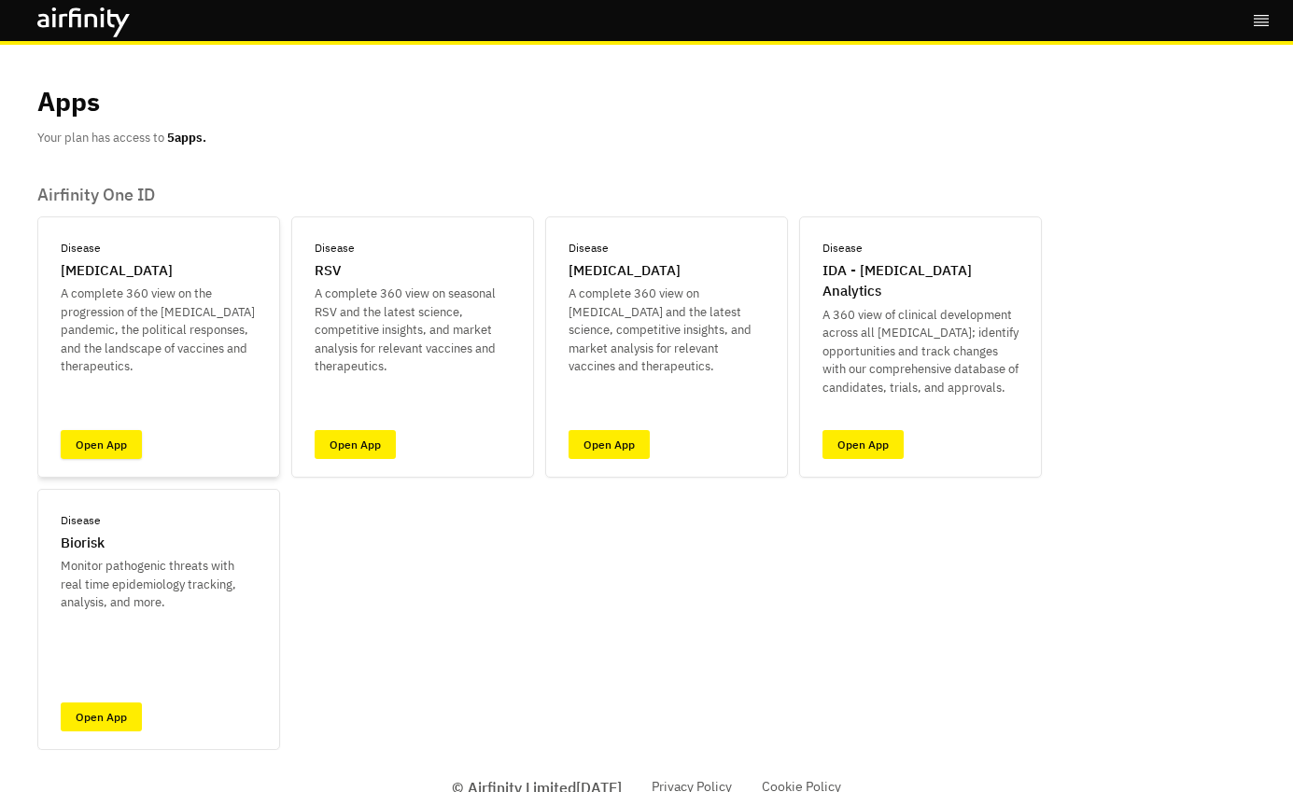
click at [90, 446] on link "Open App" at bounding box center [101, 444] width 81 height 29
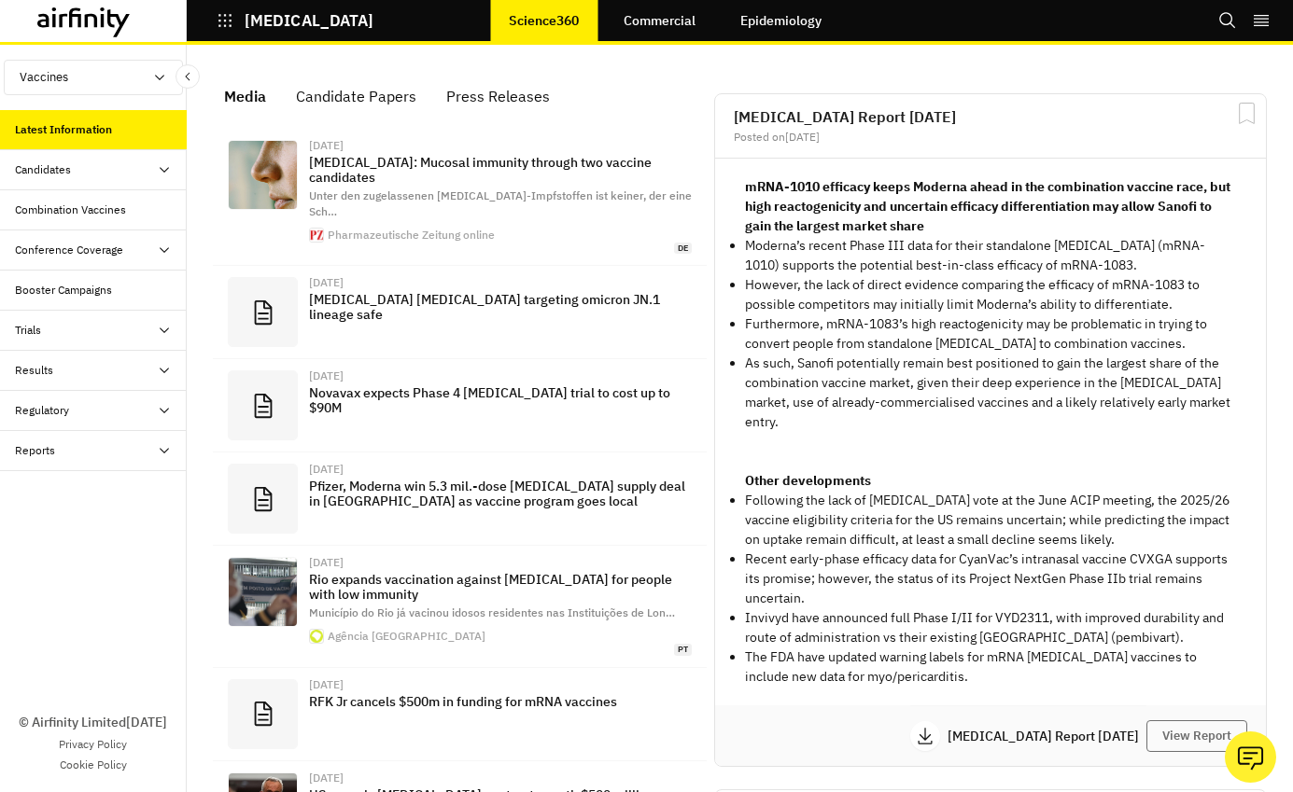
scroll to position [1229, 544]
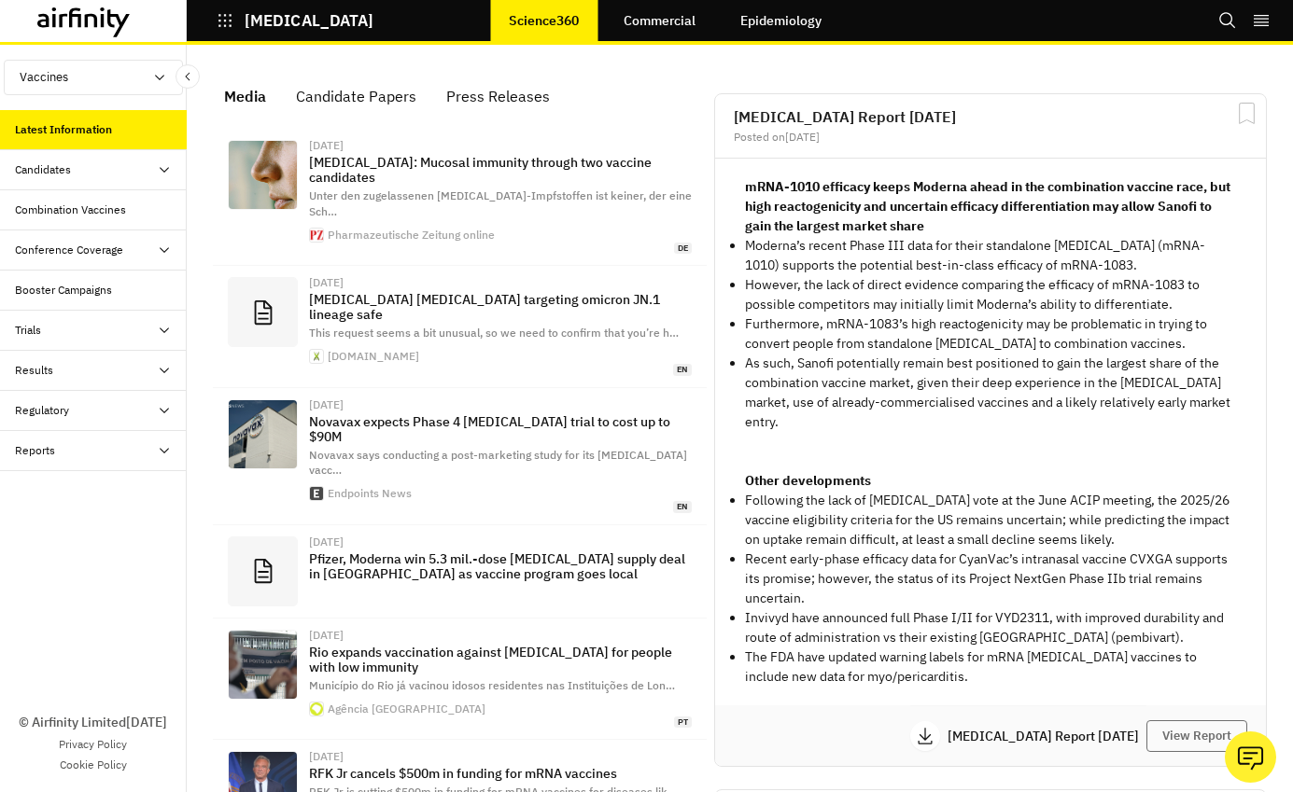
click at [165, 172] on icon at bounding box center [164, 169] width 15 height 15
click at [168, 326] on icon at bounding box center [164, 330] width 15 height 15
click at [163, 492] on icon at bounding box center [164, 491] width 9 height 6
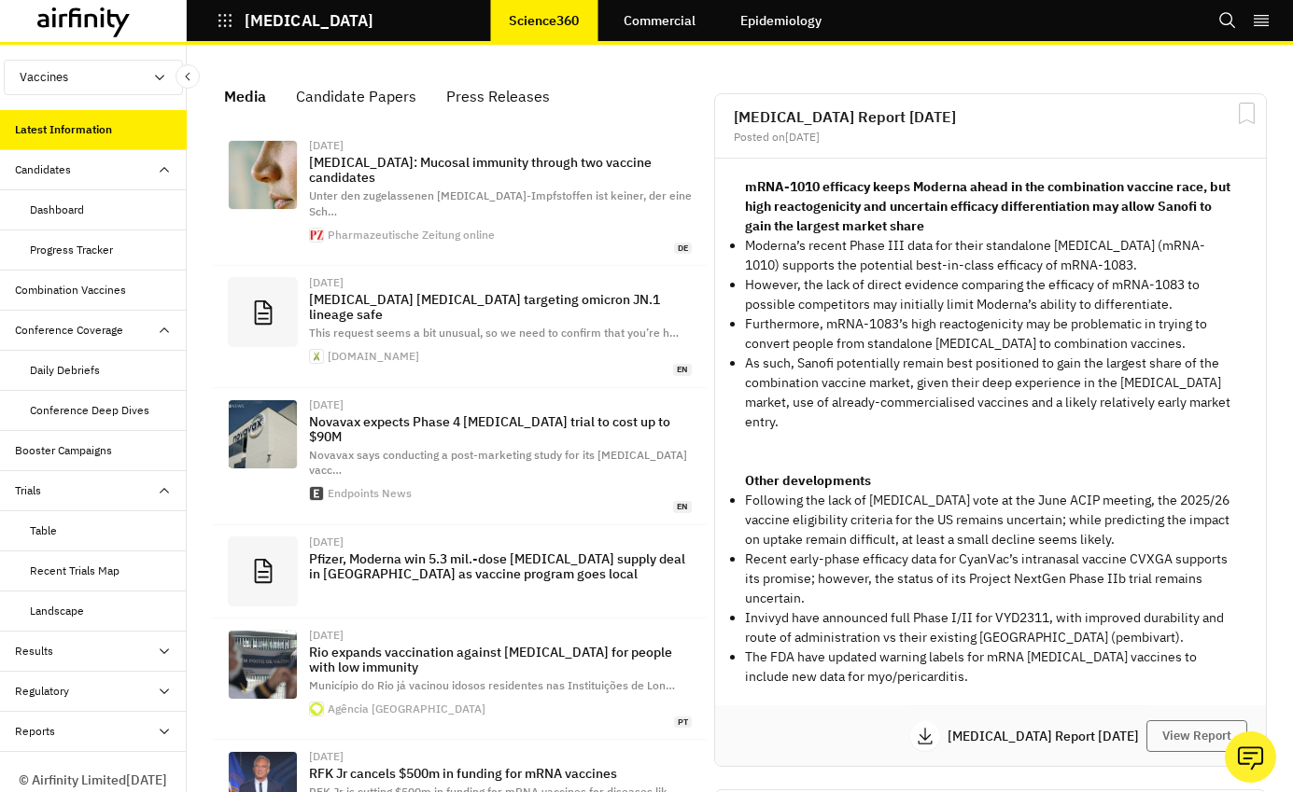
scroll to position [57, 0]
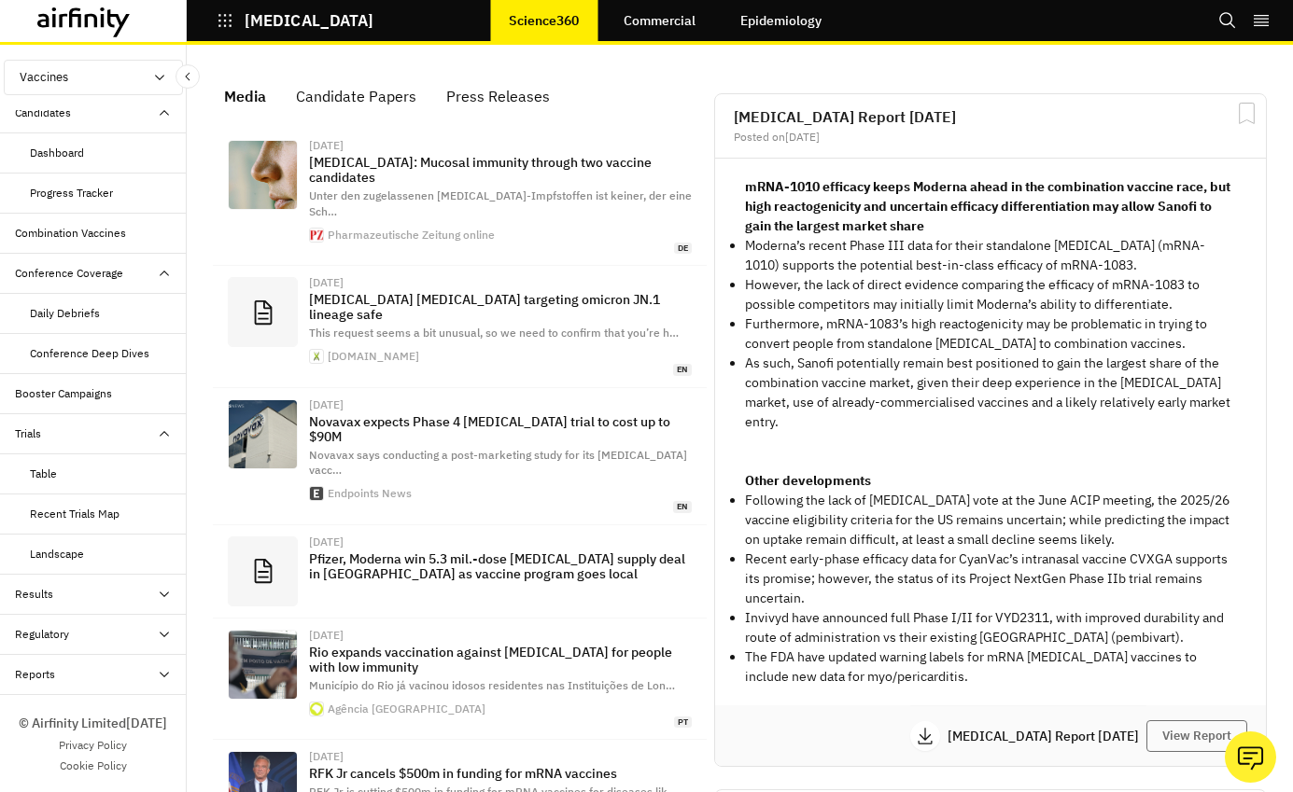
click at [159, 431] on div "Trials" at bounding box center [101, 434] width 172 height 17
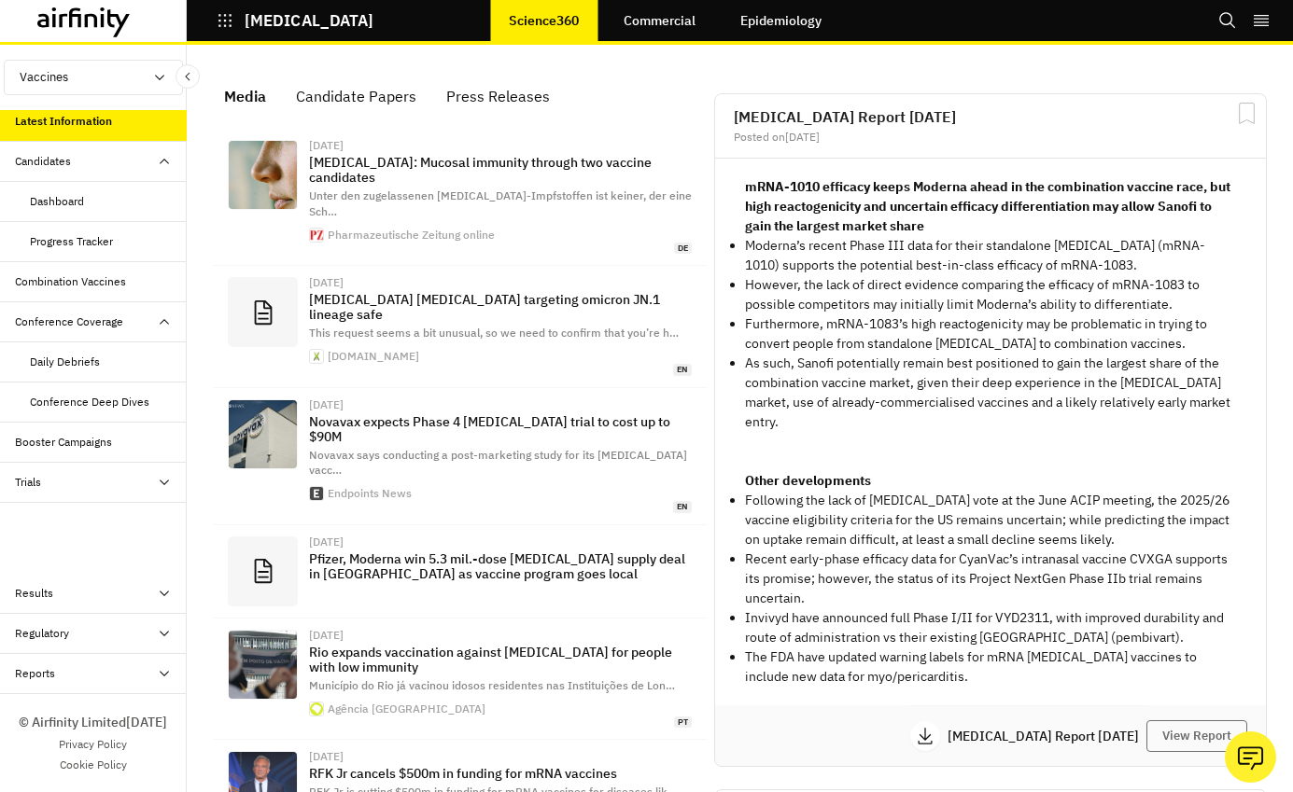
scroll to position [0, 0]
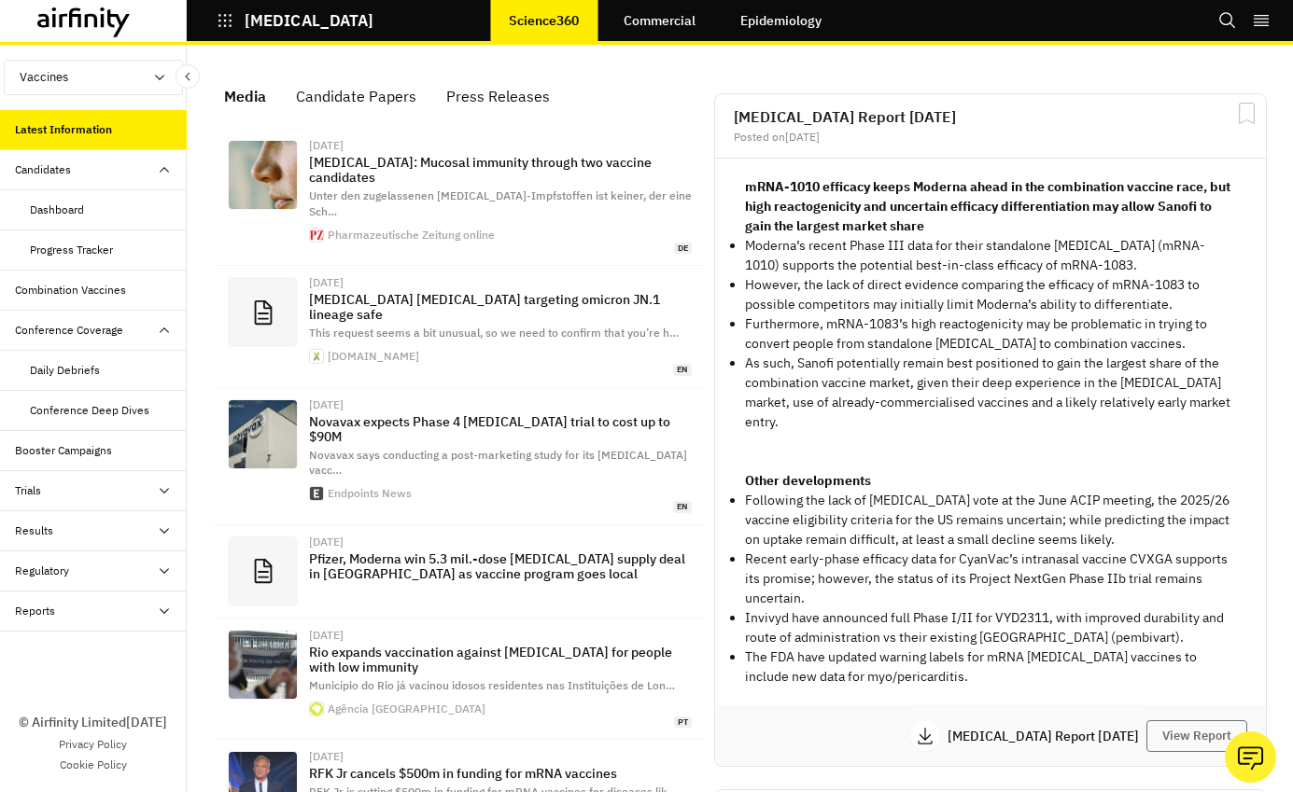
click at [154, 568] on div "Regulatory" at bounding box center [101, 571] width 172 height 17
click at [157, 569] on icon at bounding box center [164, 571] width 15 height 15
click at [161, 611] on icon at bounding box center [164, 611] width 9 height 6
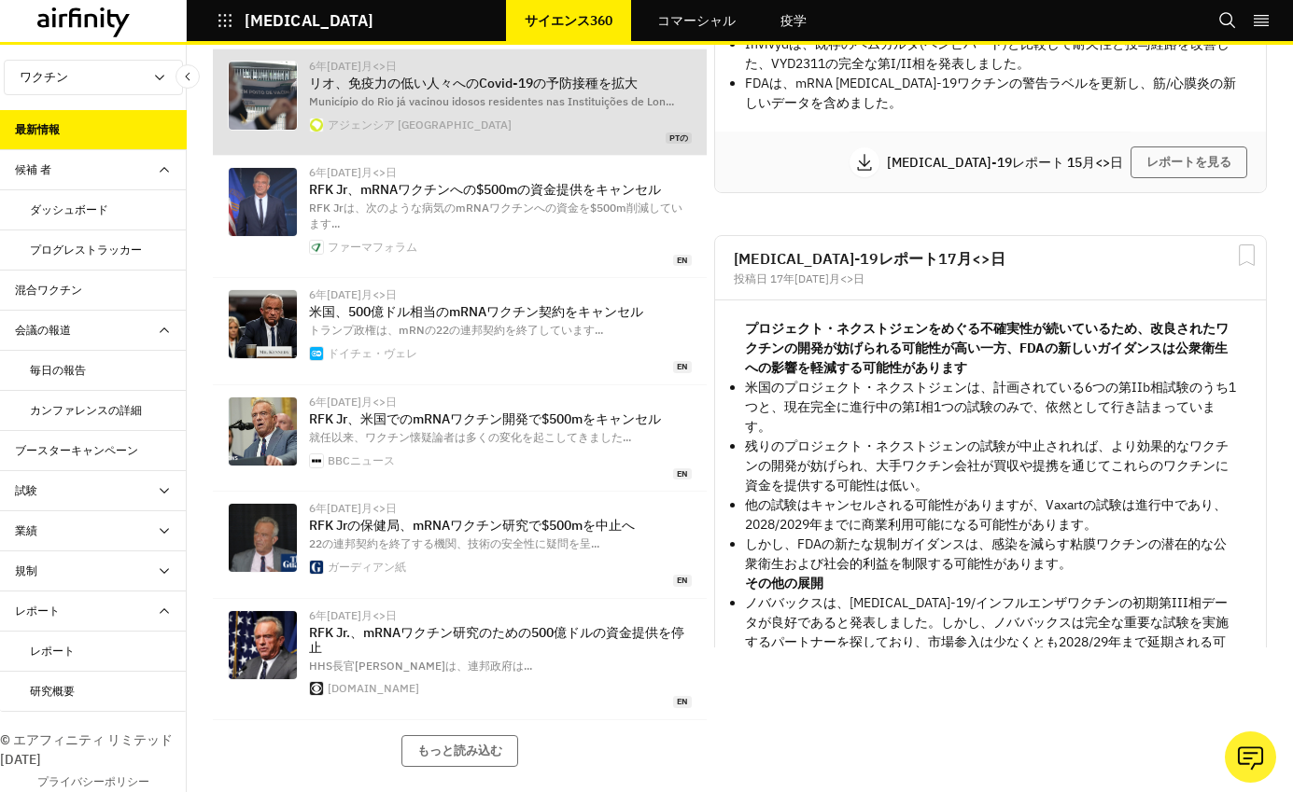
scroll to position [560, 0]
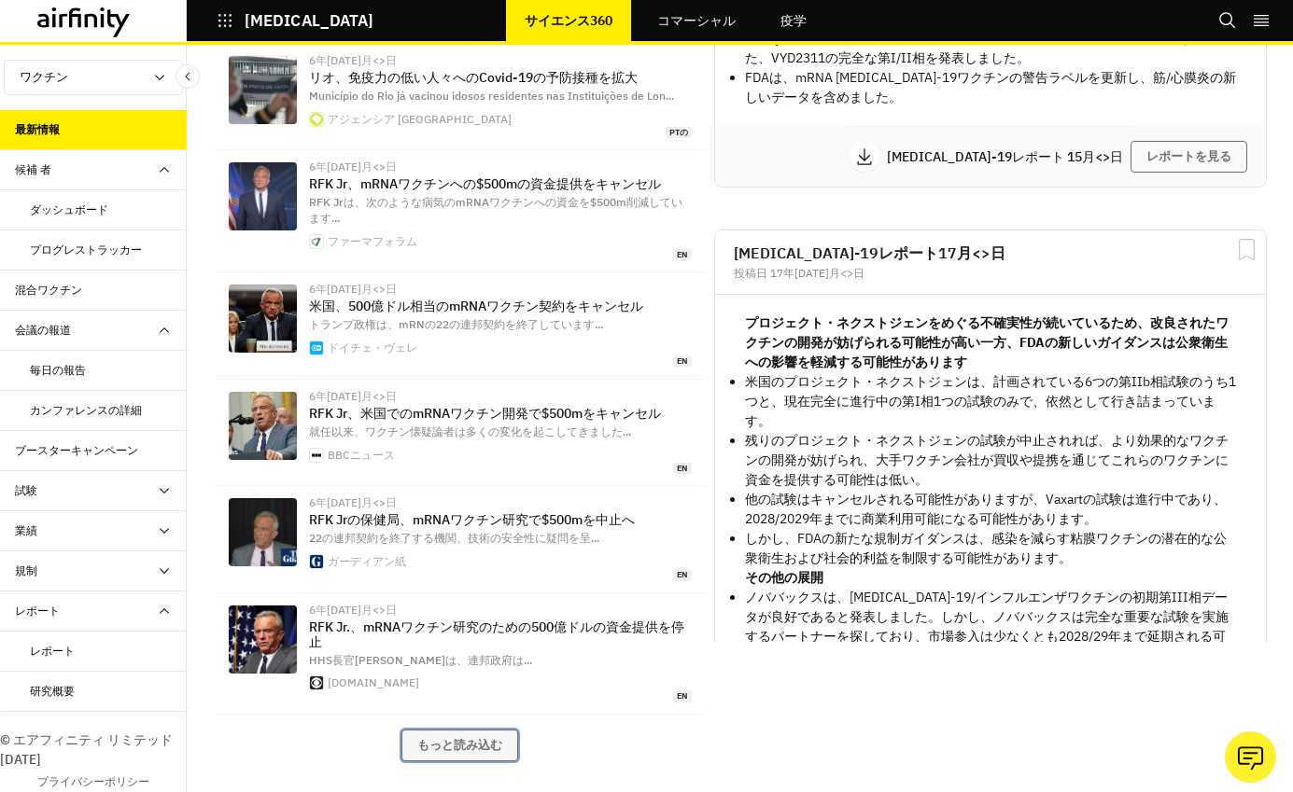
click at [456, 736] on button "もっと読み込む" at bounding box center [459, 746] width 117 height 32
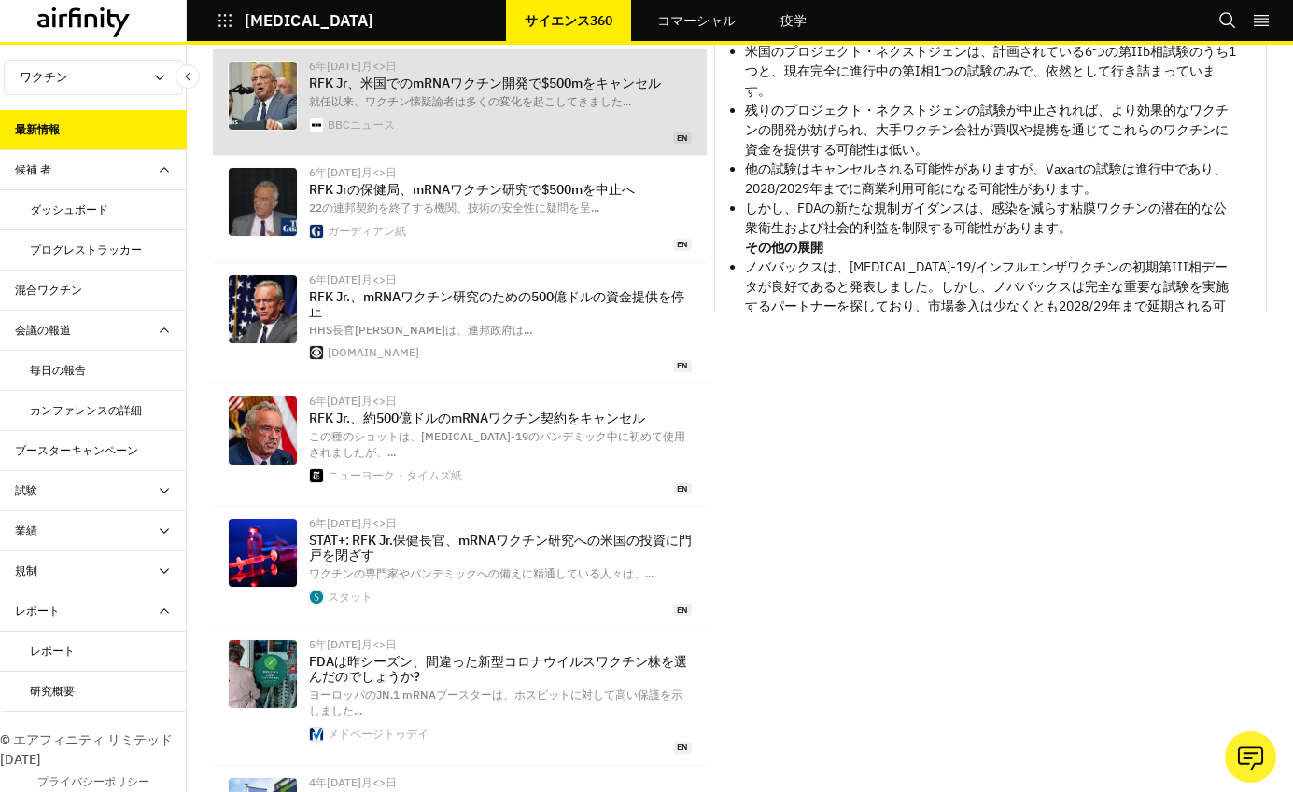
scroll to position [897, 0]
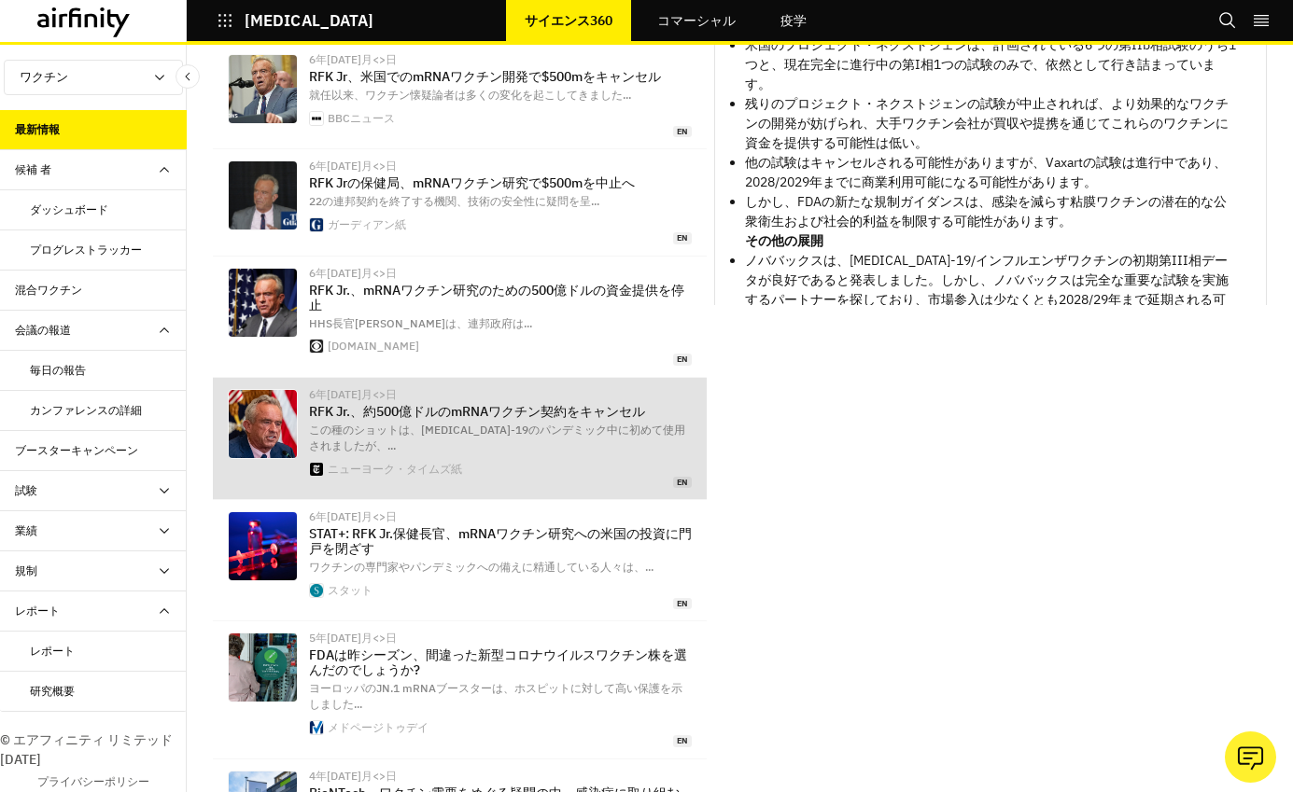
click at [403, 407] on p "RFK Jr.、約500億ドルのmRNAワクチン契約をキャンセル" at bounding box center [500, 411] width 383 height 15
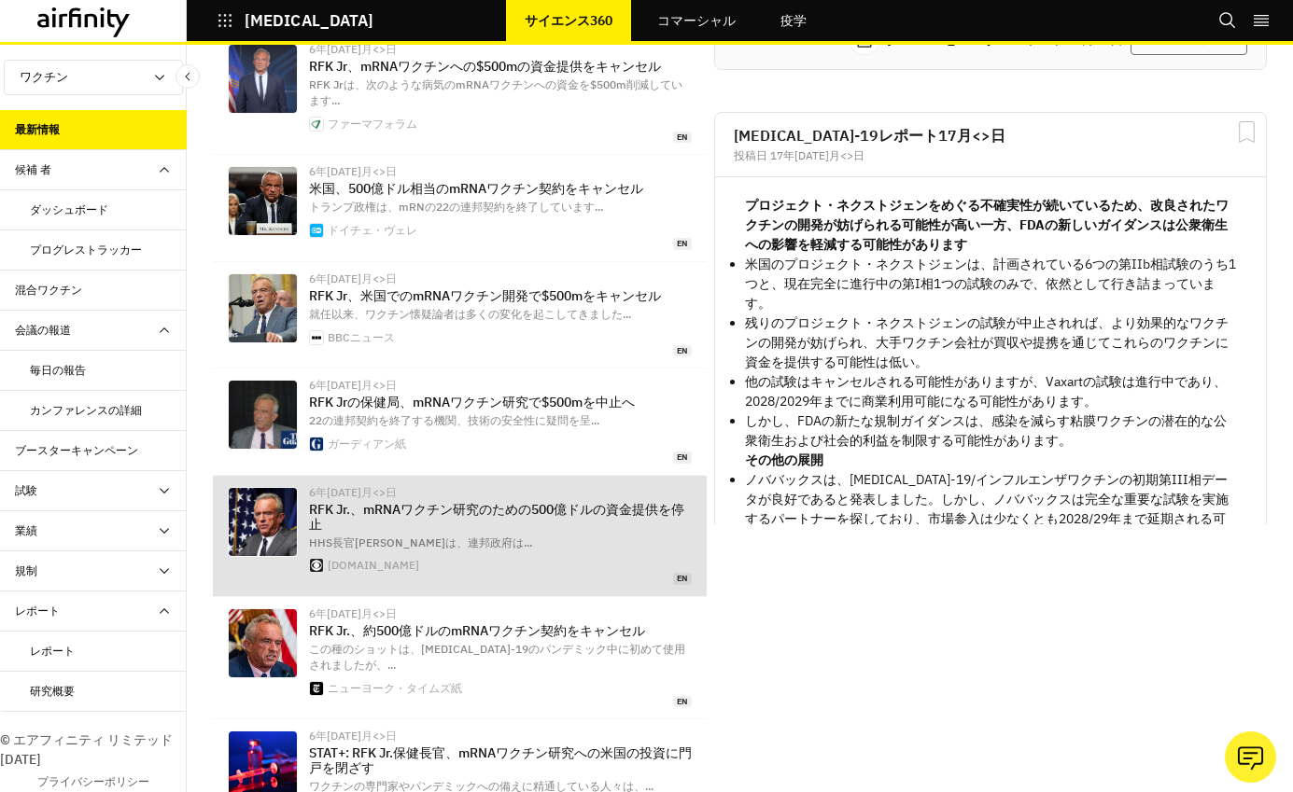
scroll to position [672, 0]
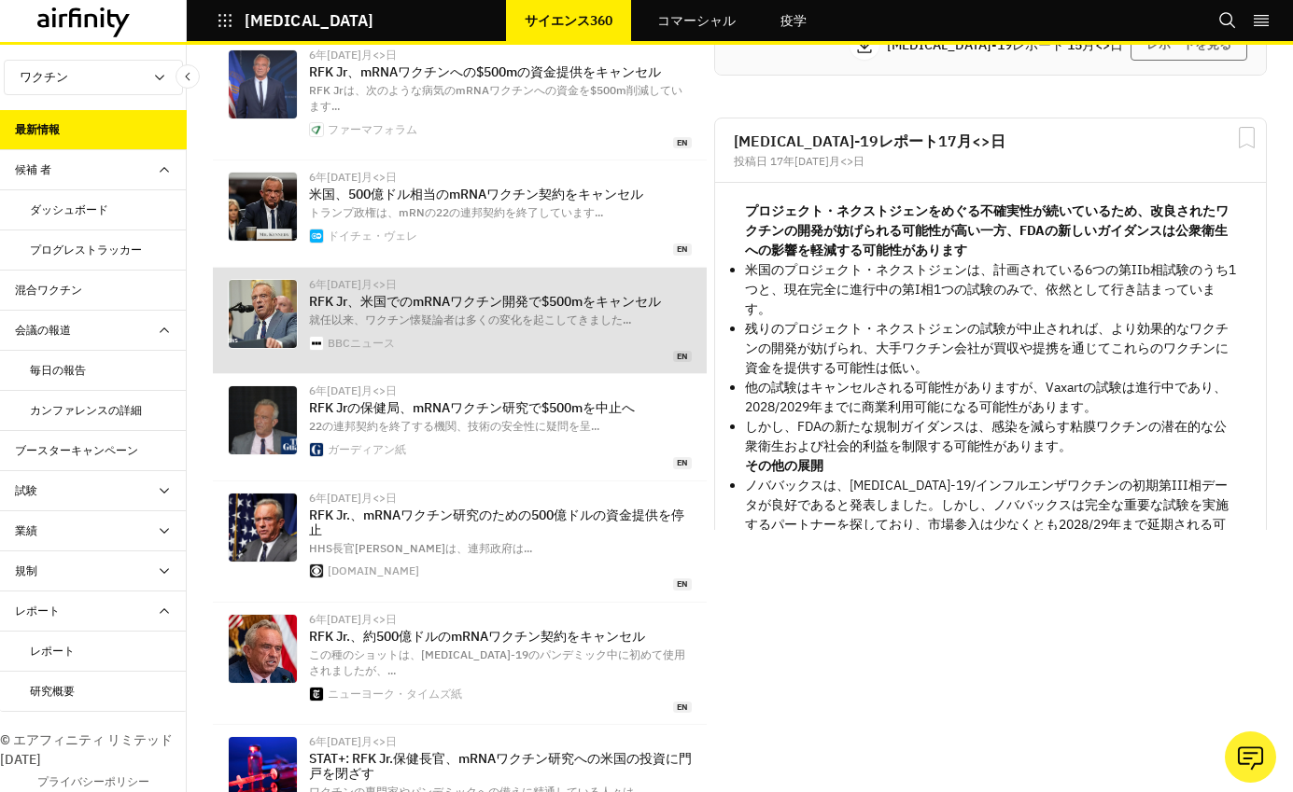
click at [430, 301] on p "RFK Jr、米国でのmRNAワクチン開発で$500mをキャンセル" at bounding box center [500, 301] width 383 height 15
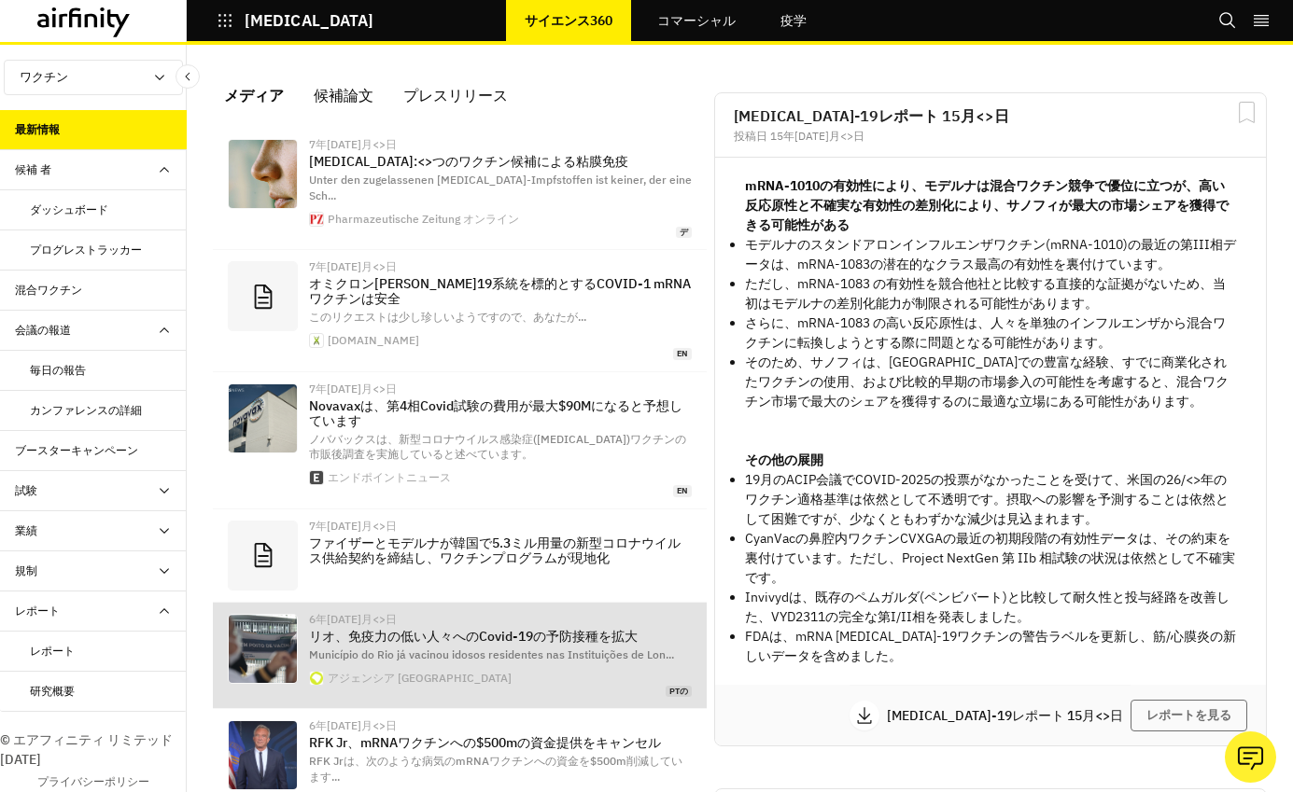
scroll to position [0, 0]
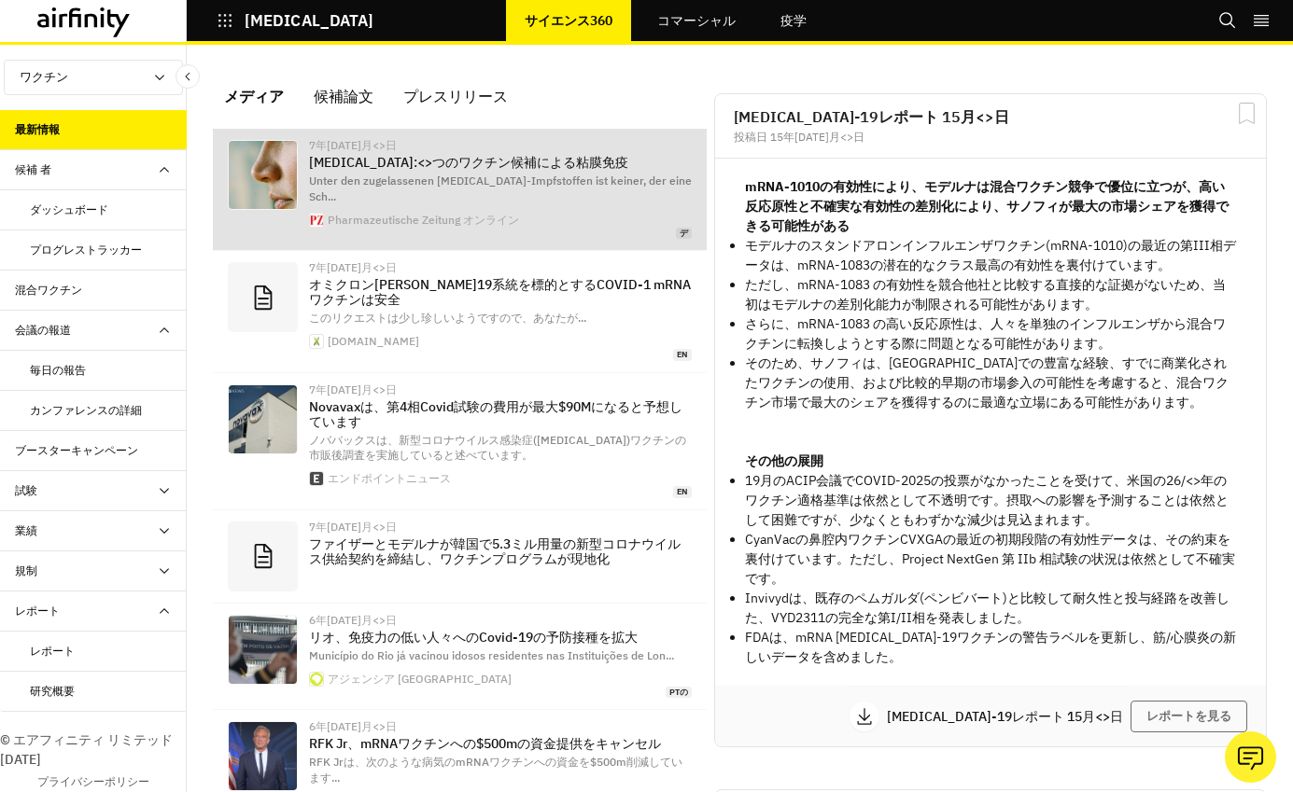
click at [537, 156] on p "[MEDICAL_DATA]:<>つのワクチン候補による粘膜免疫" at bounding box center [500, 162] width 383 height 15
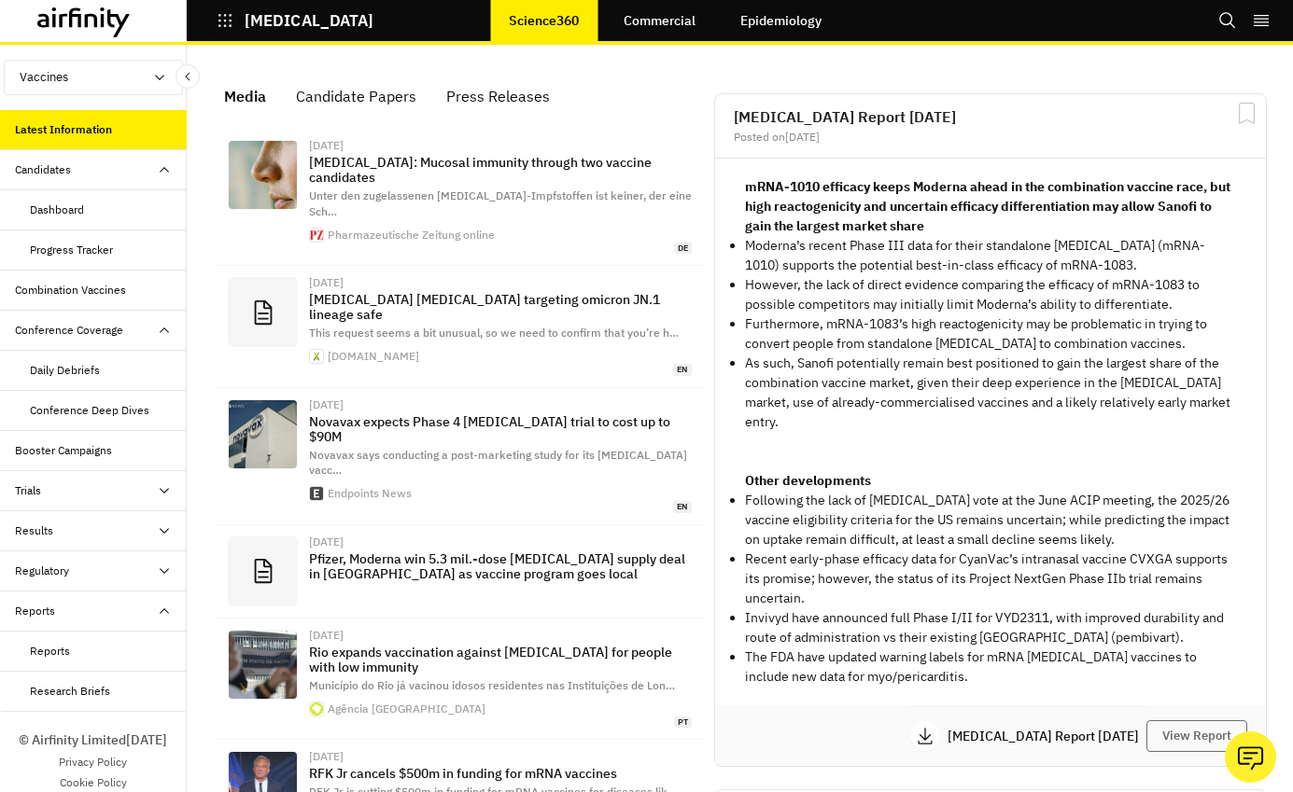
scroll to position [2426, 544]
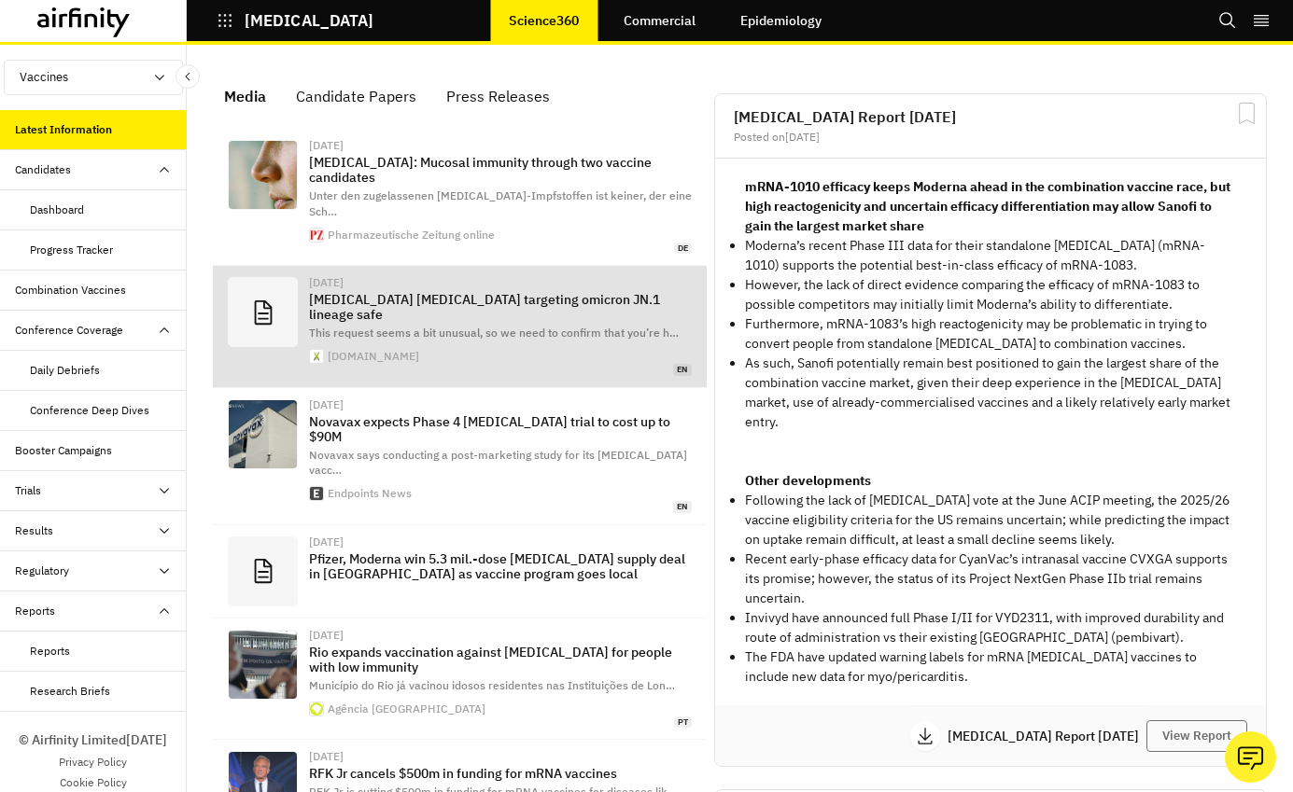
click at [653, 292] on p "[MEDICAL_DATA] [MEDICAL_DATA] targeting omicron JN.1 lineage safe" at bounding box center [500, 307] width 383 height 30
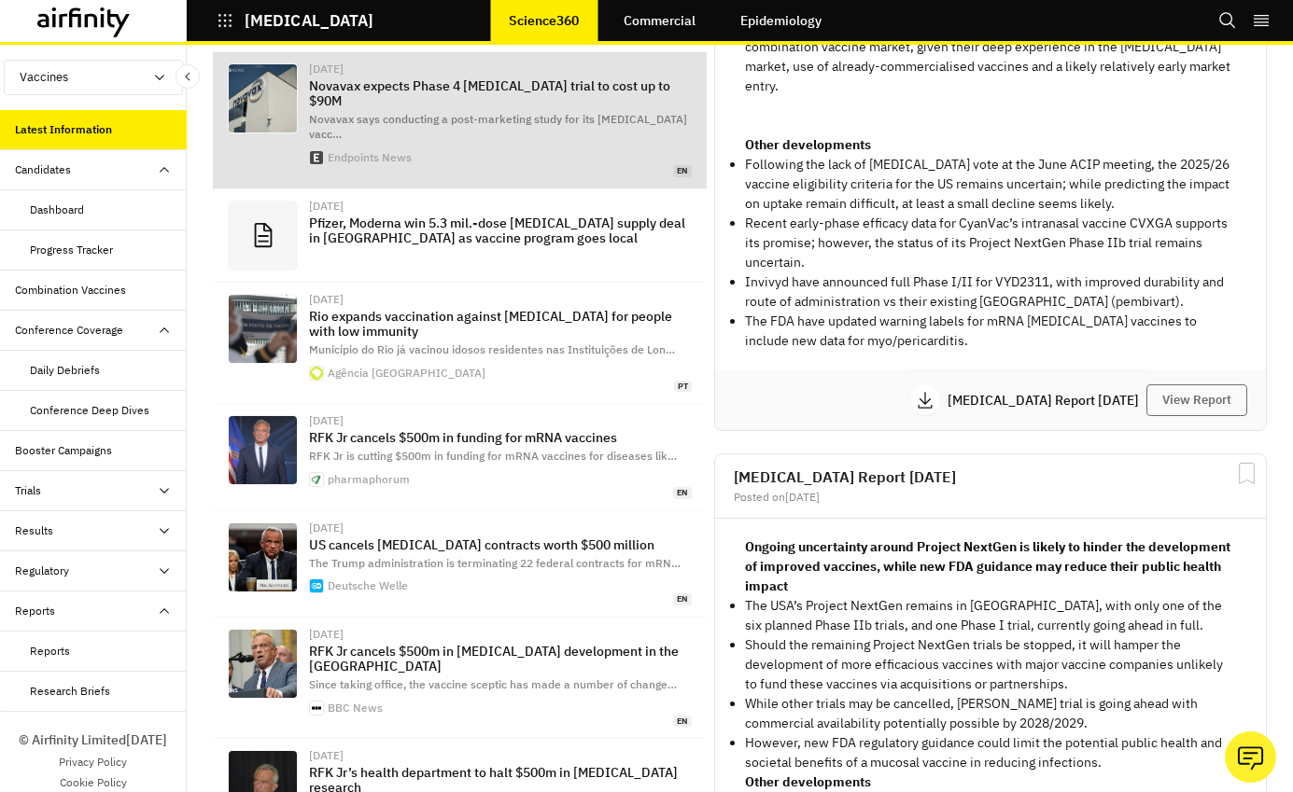
scroll to position [336, 0]
